Goal: Task Accomplishment & Management: Manage account settings

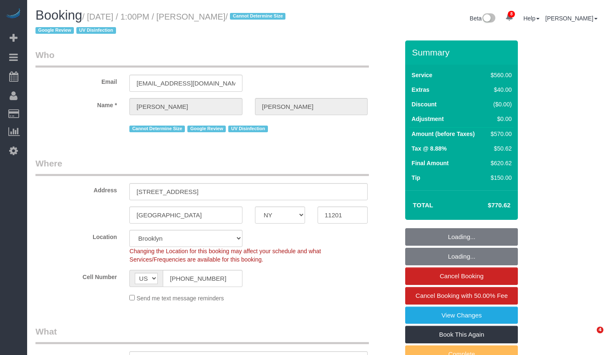
select select "NY"
select select "2"
select select "210"
select select "spot1"
select select "number:58"
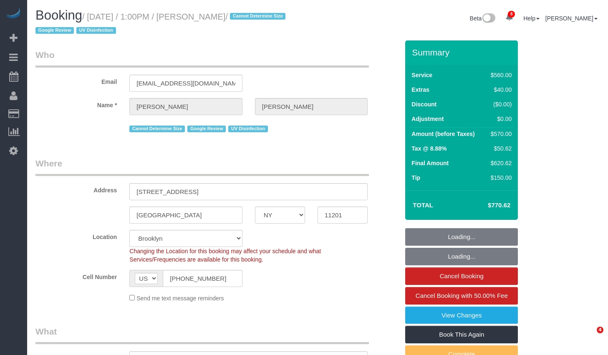
select select "number:73"
select select "number:15"
select select "number:6"
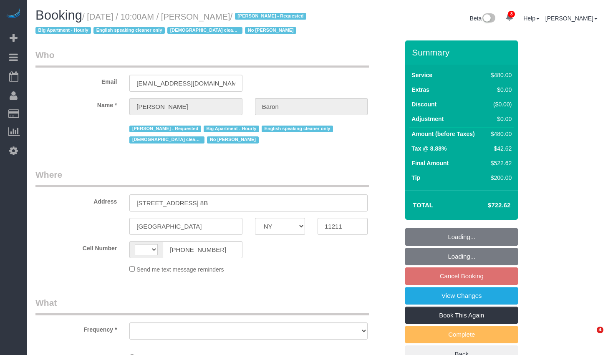
select select "NY"
select select "number:89"
select select "number:90"
select select "number:15"
select select "number:5"
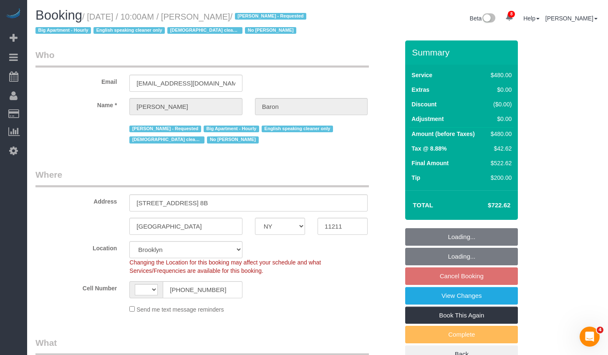
select select "string:[GEOGRAPHIC_DATA]"
select select "2"
select select "180"
select select "object:930"
select select "spot3"
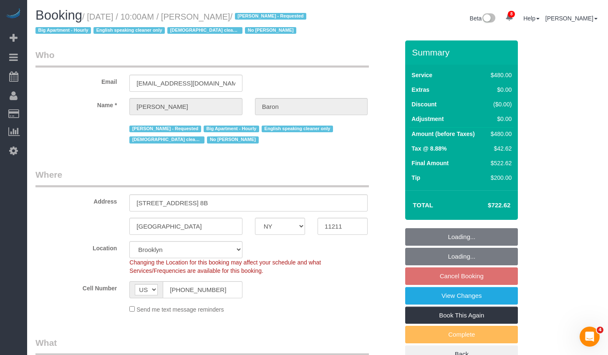
select select "object:939"
select select "string:stripe-pm_1ObBJy4VGloSiKo7zzcBv4sT"
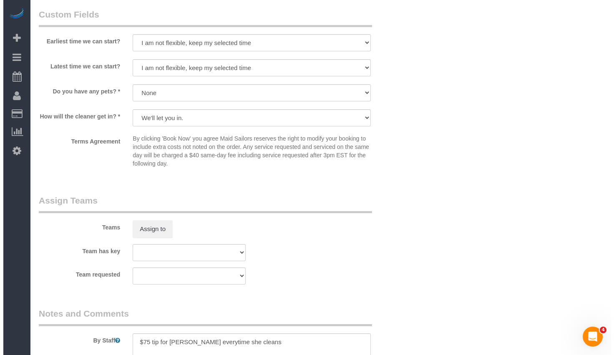
scroll to position [875, 0]
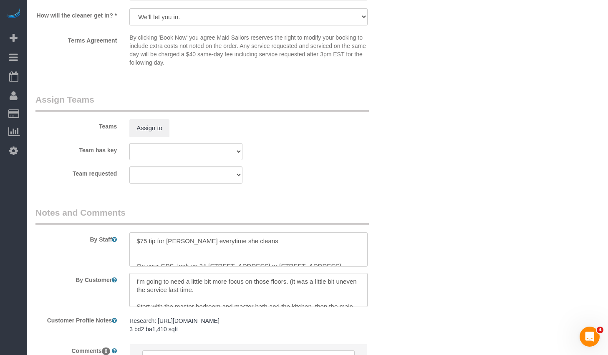
click at [149, 112] on legend "Assign Teams" at bounding box center [201, 102] width 333 height 19
click at [149, 131] on div "Teams Assign to" at bounding box center [217, 114] width 376 height 43
click at [150, 137] on button "Assign to" at bounding box center [149, 128] width 40 height 18
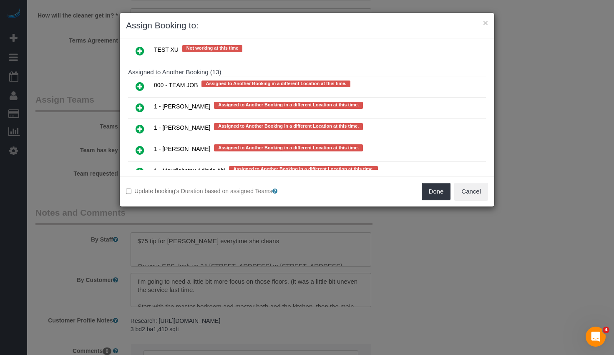
scroll to position [1357, 0]
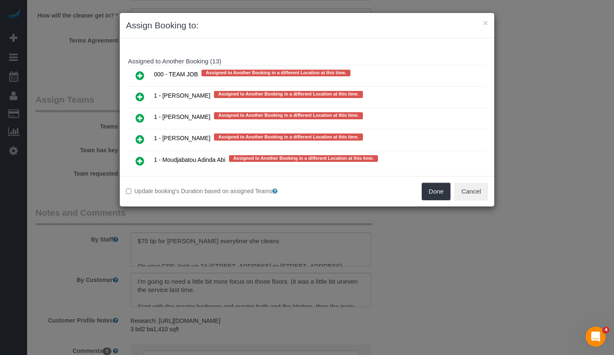
click at [138, 74] on icon at bounding box center [140, 75] width 9 height 10
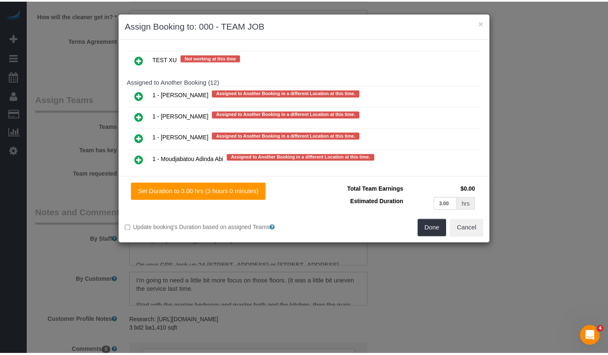
scroll to position [1377, 0]
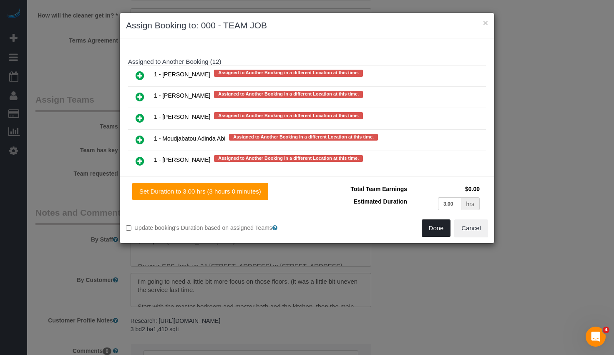
click at [433, 220] on button "Done" at bounding box center [436, 228] width 29 height 18
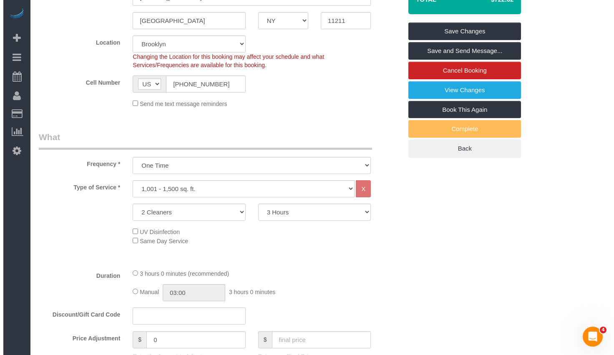
scroll to position [0, 0]
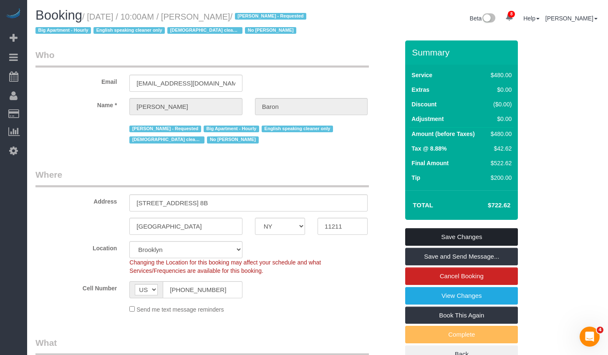
click at [446, 246] on link "Save Changes" at bounding box center [461, 237] width 113 height 18
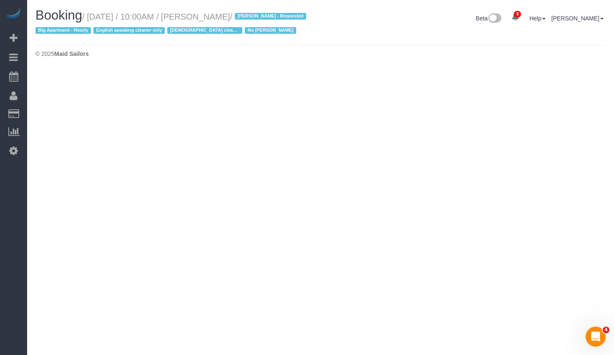
select select "NY"
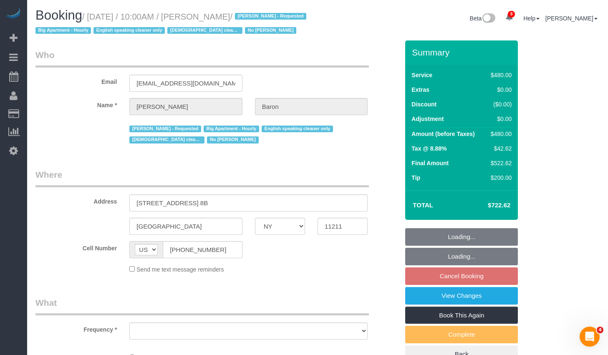
select select "object:3928"
select select "number:89"
select select "number:90"
select select "number:15"
select select "number:5"
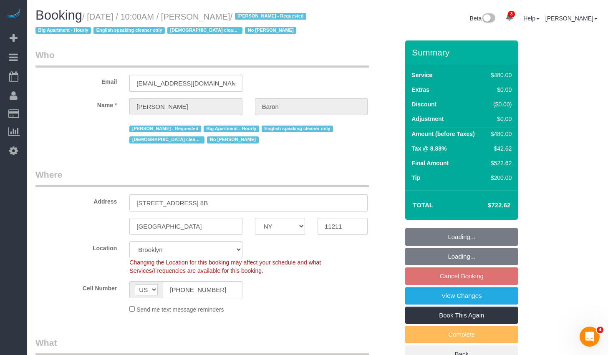
select select "object:4079"
select select "string:stripe-pm_1ObBJy4VGloSiKo7zzcBv4sT"
select select "spot62"
select select "2"
select select "180"
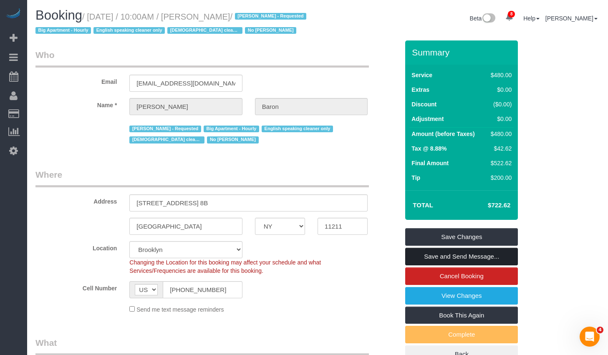
click at [451, 265] on link "Save and Send Message..." at bounding box center [461, 257] width 113 height 18
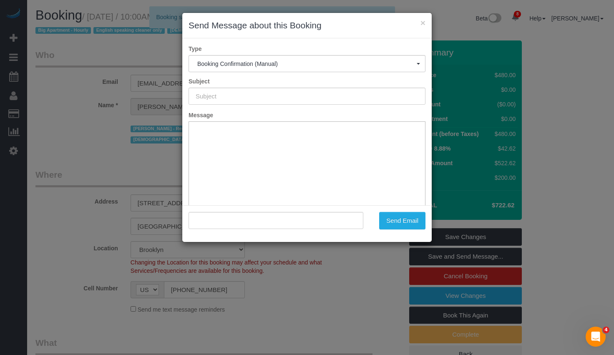
type input "Cleaning Confirmed for 09/04/2025 at 10:00am"
type input ""Amy Baron" <amydouglassings@gmail.com>"
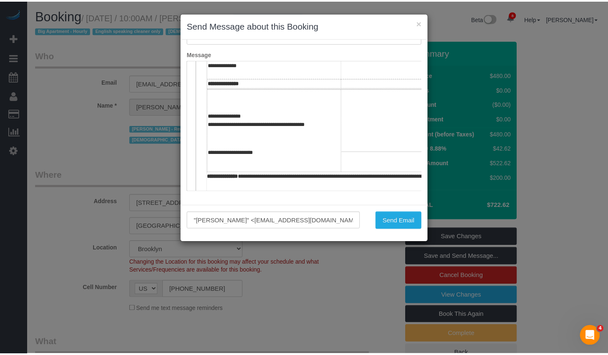
scroll to position [242, 0]
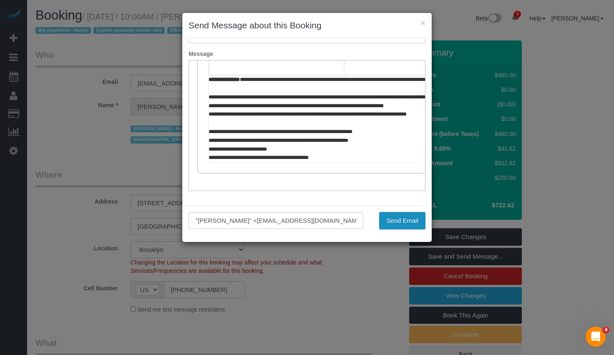
click at [395, 224] on button "Send Email" at bounding box center [402, 221] width 46 height 18
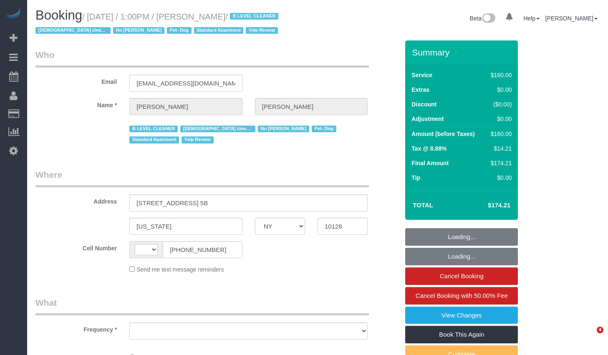
select select "NY"
select select "object:469"
select select "string:[GEOGRAPHIC_DATA]"
select select "string:stripe-pm_1RjheQ4VGloSiKo7tm9rNbR6"
select select "number:57"
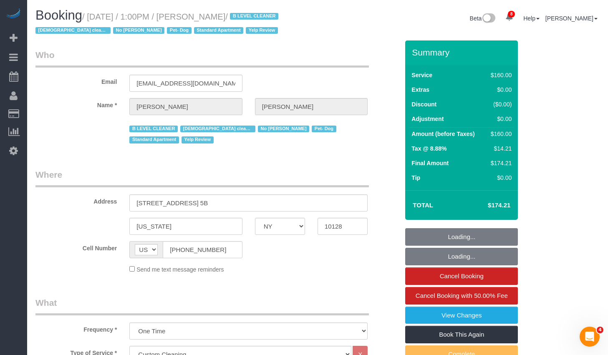
select select "number:77"
select select "number:13"
select select "number:5"
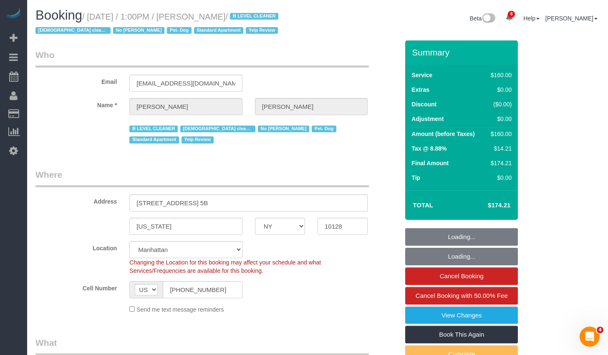
click at [213, 15] on small "/ September 02, 2025 / 1:00PM / Lisa Stein / B LEVEL CLEANER Female cleaner onl…" at bounding box center [157, 23] width 245 height 23
select select "object:996"
select select "spot1"
drag, startPoint x: 215, startPoint y: 16, endPoint x: 252, endPoint y: 17, distance: 37.6
click at [252, 17] on small "/ September 02, 2025 / 1:00PM / Lisa Stein / B LEVEL CLEANER Female cleaner onl…" at bounding box center [157, 23] width 245 height 23
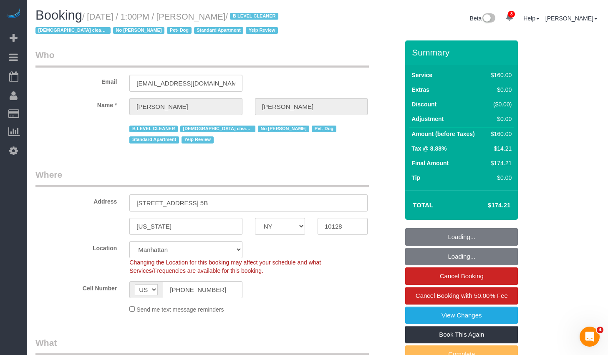
copy small "Lisa Stein"
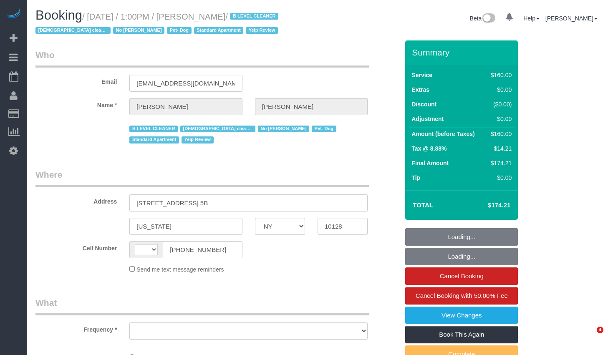
select select "NY"
select select "string:[GEOGRAPHIC_DATA]"
select select "number:57"
select select "number:77"
select select "number:13"
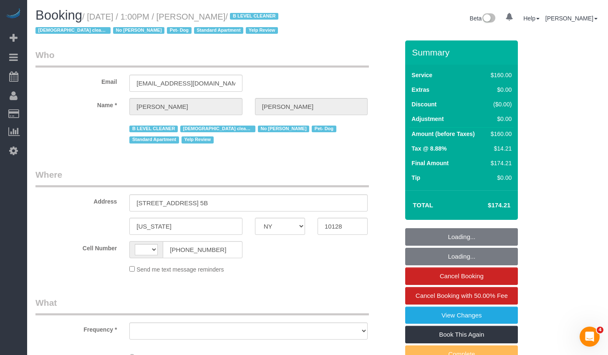
select select "number:5"
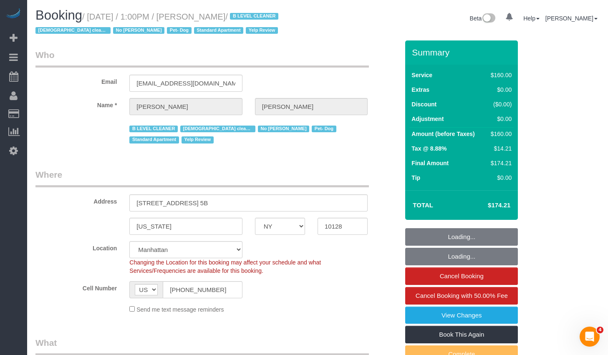
select select "string:stripe-pm_1RjheQ4VGloSiKo7tm9rNbR6"
select select "object:863"
select select "spot1"
select select "object:1399"
click at [218, 290] on input "[PHONE_NUMBER]" at bounding box center [202, 289] width 79 height 17
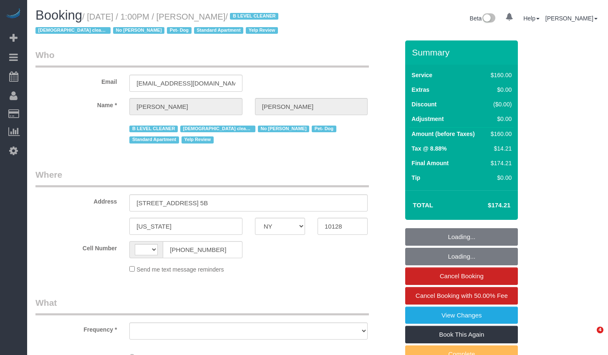
select select "NY"
select select "number:57"
select select "number:77"
select select "number:13"
select select "number:5"
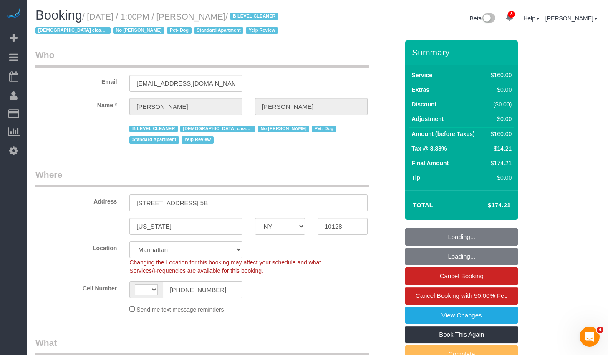
select select "string:[GEOGRAPHIC_DATA]"
select select "object:872"
select select "string:stripe-pm_1RjheQ4VGloSiKo7tm9rNbR6"
select select "spot1"
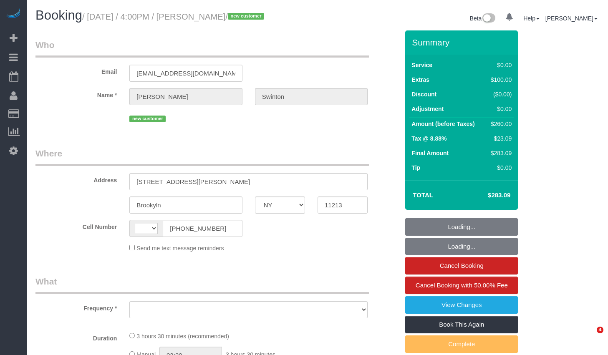
select select "NY"
select select "string:[GEOGRAPHIC_DATA]"
select select "object:690"
select select "spot1"
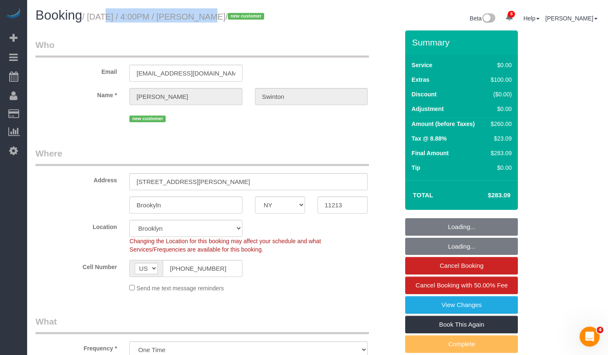
select select "string:stripe-pm_1S2xM94VGloSiKo7GE1AsdHx"
select select "1"
select select "object:1175"
select select "number:89"
select select "number:90"
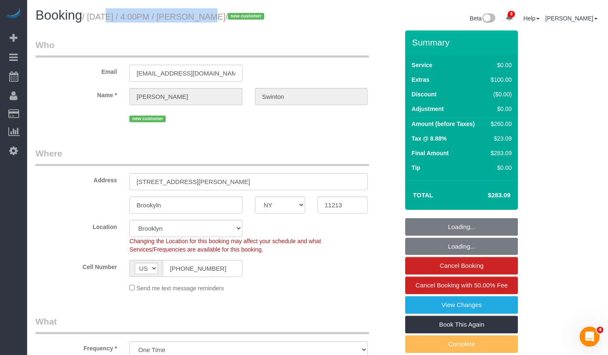
select select "number:15"
select select "number:5"
select select "1"
drag, startPoint x: 95, startPoint y: 16, endPoint x: 271, endPoint y: 17, distance: 176.0
click at [267, 17] on small "/ September 02, 2025 / 4:00PM / Sheryl Swinton / new customer" at bounding box center [174, 16] width 184 height 9
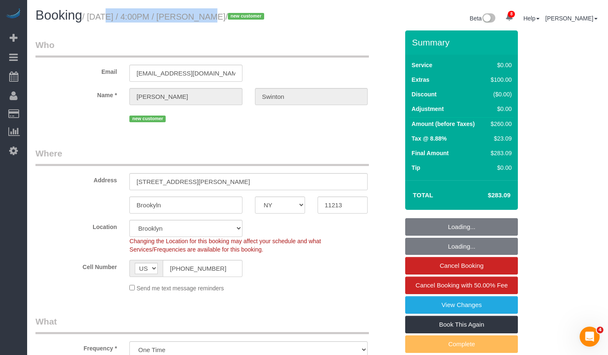
copy small "September 02, 2025 / 4:00PM / Sheryl Swinton"
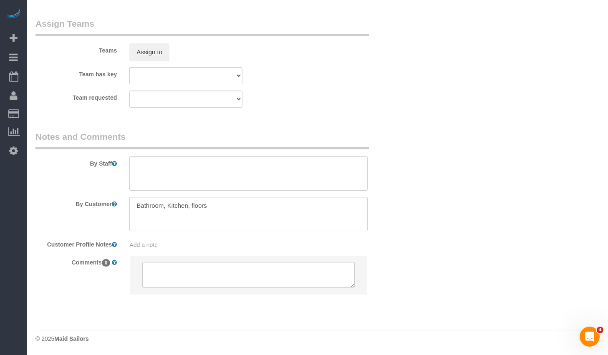
scroll to position [844, 0]
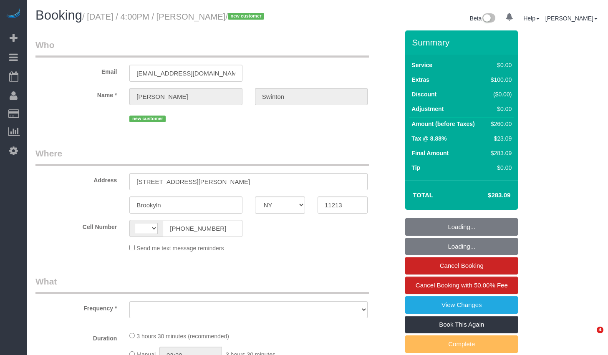
select select "NY"
select select "string:[GEOGRAPHIC_DATA]"
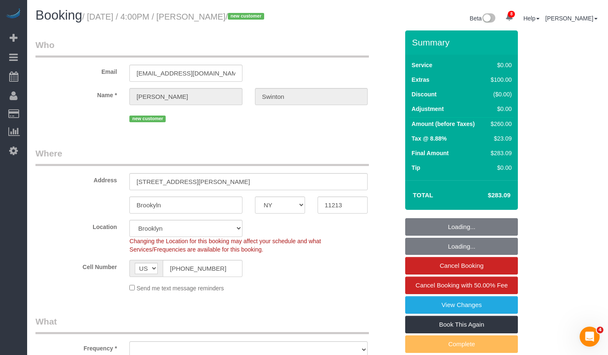
select select "string:stripe-pm_1S2xM94VGloSiKo7GE1AsdHx"
select select "1"
select select "object:800"
select select "spot1"
select select "object:1356"
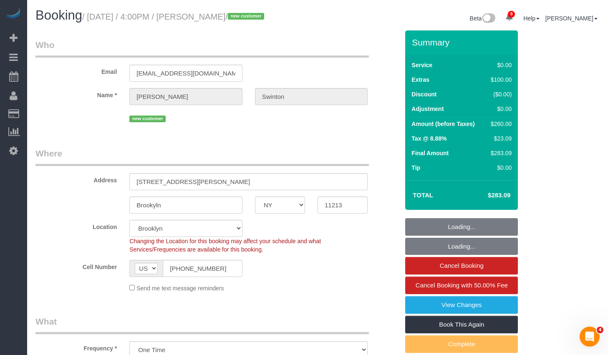
select select "number:89"
select select "number:90"
select select "number:15"
select select "number:5"
select select "1"
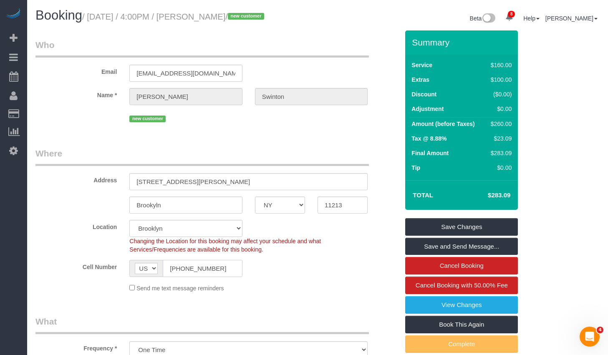
click at [226, 277] on input "[PHONE_NUMBER]" at bounding box center [202, 268] width 79 height 17
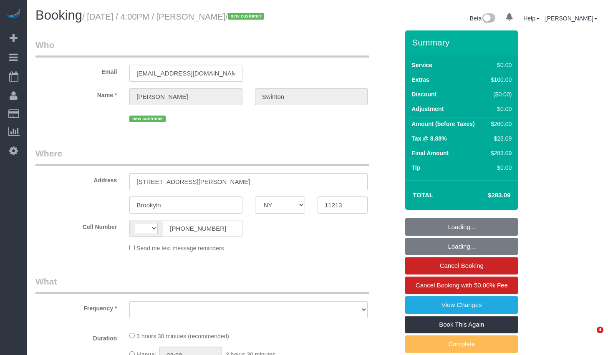
select select "NY"
select select "string:[GEOGRAPHIC_DATA]"
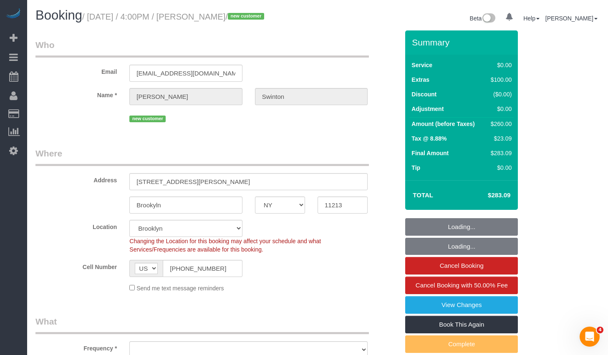
select select "string:stripe-pm_1S2xM94VGloSiKo7GE1AsdHx"
select select "object:701"
select select "spot1"
select select "number:89"
select select "number:90"
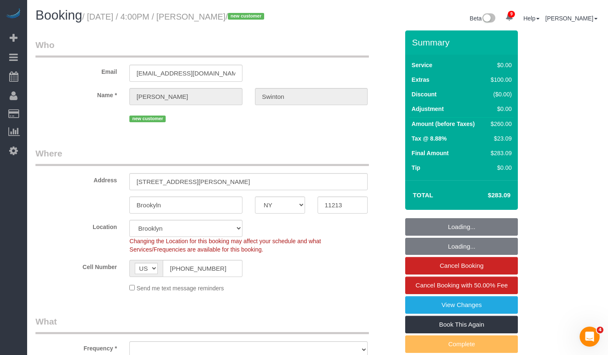
select select "number:15"
select select "number:5"
select select "object:1329"
select select "1"
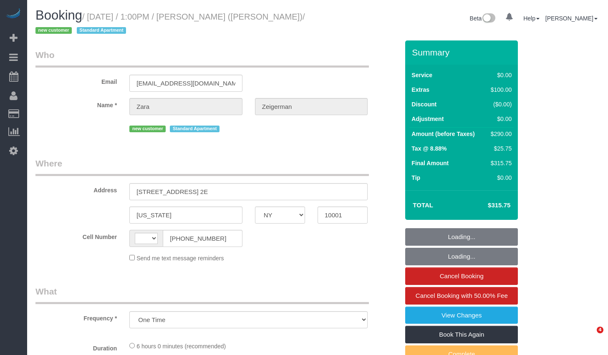
select select "NY"
select select "string:[GEOGRAPHIC_DATA]"
select select "string:stripe-pm_1S2goY4VGloSiKo7UUfBN7cp"
select select "2"
select select "number:59"
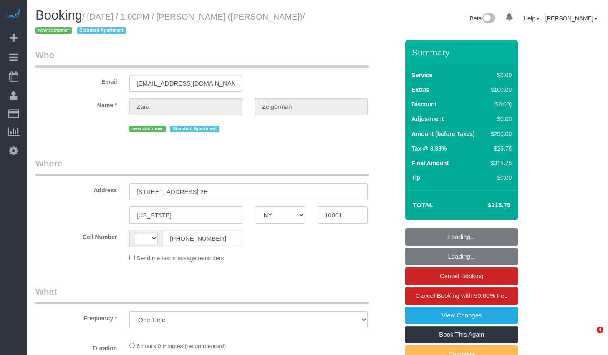
select select "number:90"
select select "number:15"
select select "number:5"
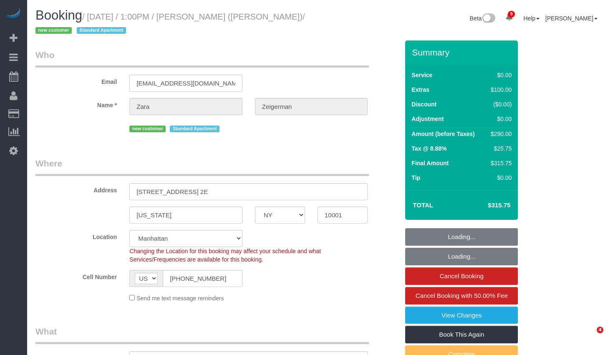
select select "object:1402"
select select "spot1"
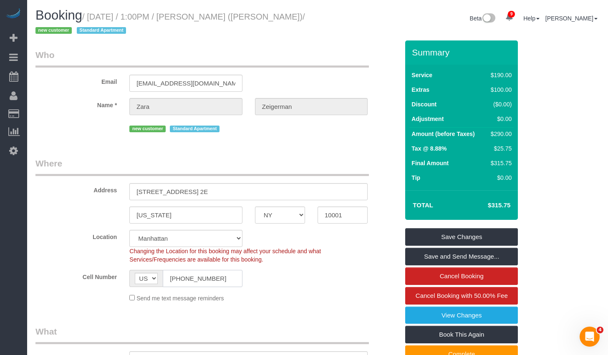
click at [214, 279] on input "(201) 994-5875" at bounding box center [202, 278] width 79 height 17
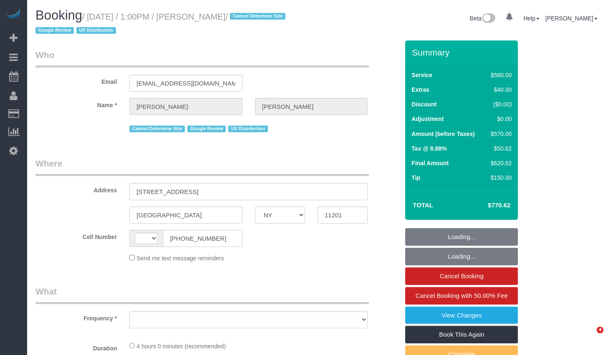
select select "NY"
select select "string:[GEOGRAPHIC_DATA]"
select select "number:58"
select select "number:73"
select select "number:15"
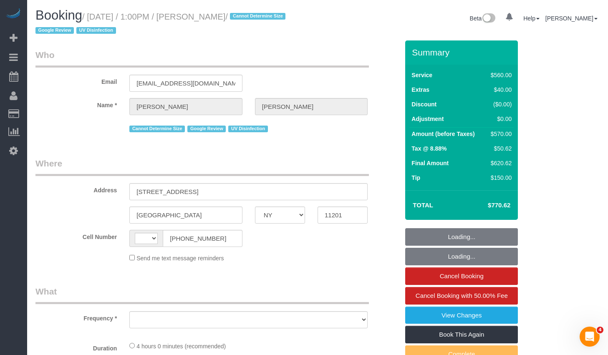
select select "number:6"
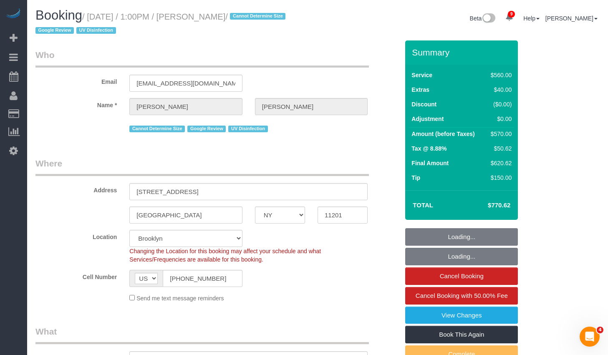
select select "string:stripe-pm_1REf1F4VGloSiKo7YgU8u7OP"
select select "2"
select select "210"
select select "object:945"
select select "spot1"
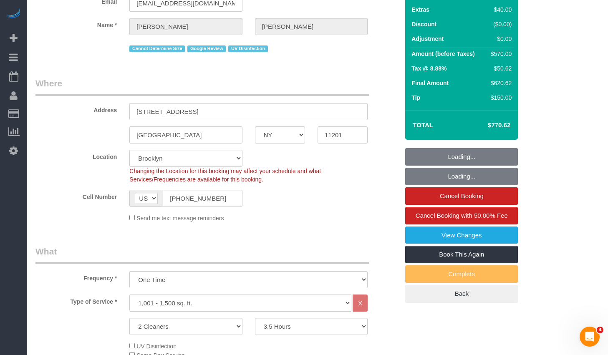
select select "object:1329"
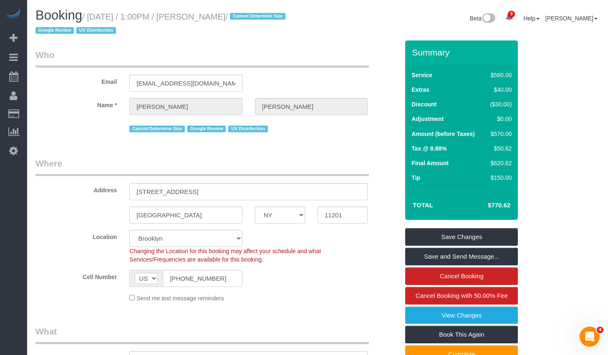
drag, startPoint x: 96, startPoint y: 16, endPoint x: 269, endPoint y: 14, distance: 173.1
click at [269, 14] on small "/ [DATE] / 1:00PM / [PERSON_NAME] / Cannot Determine Size Google Review UV Disi…" at bounding box center [161, 23] width 252 height 23
copy small "[DATE] / 1:00PM / [PERSON_NAME]"
click at [215, 187] on input "[STREET_ADDRESS]" at bounding box center [248, 191] width 238 height 17
click at [327, 212] on input "11201" at bounding box center [342, 214] width 50 height 17
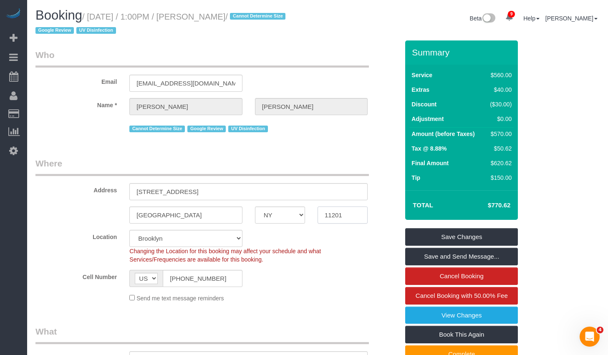
click at [327, 212] on input "11201" at bounding box center [342, 214] width 50 height 17
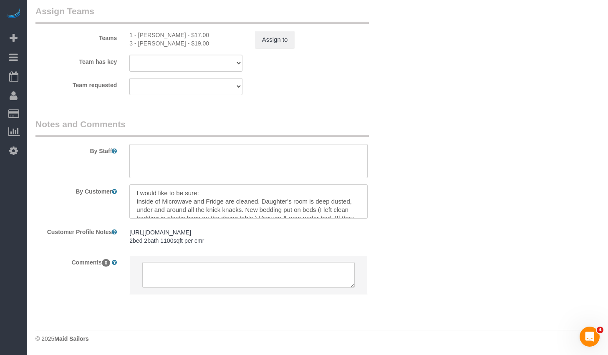
scroll to position [25, 0]
